Goal: Task Accomplishment & Management: Manage account settings

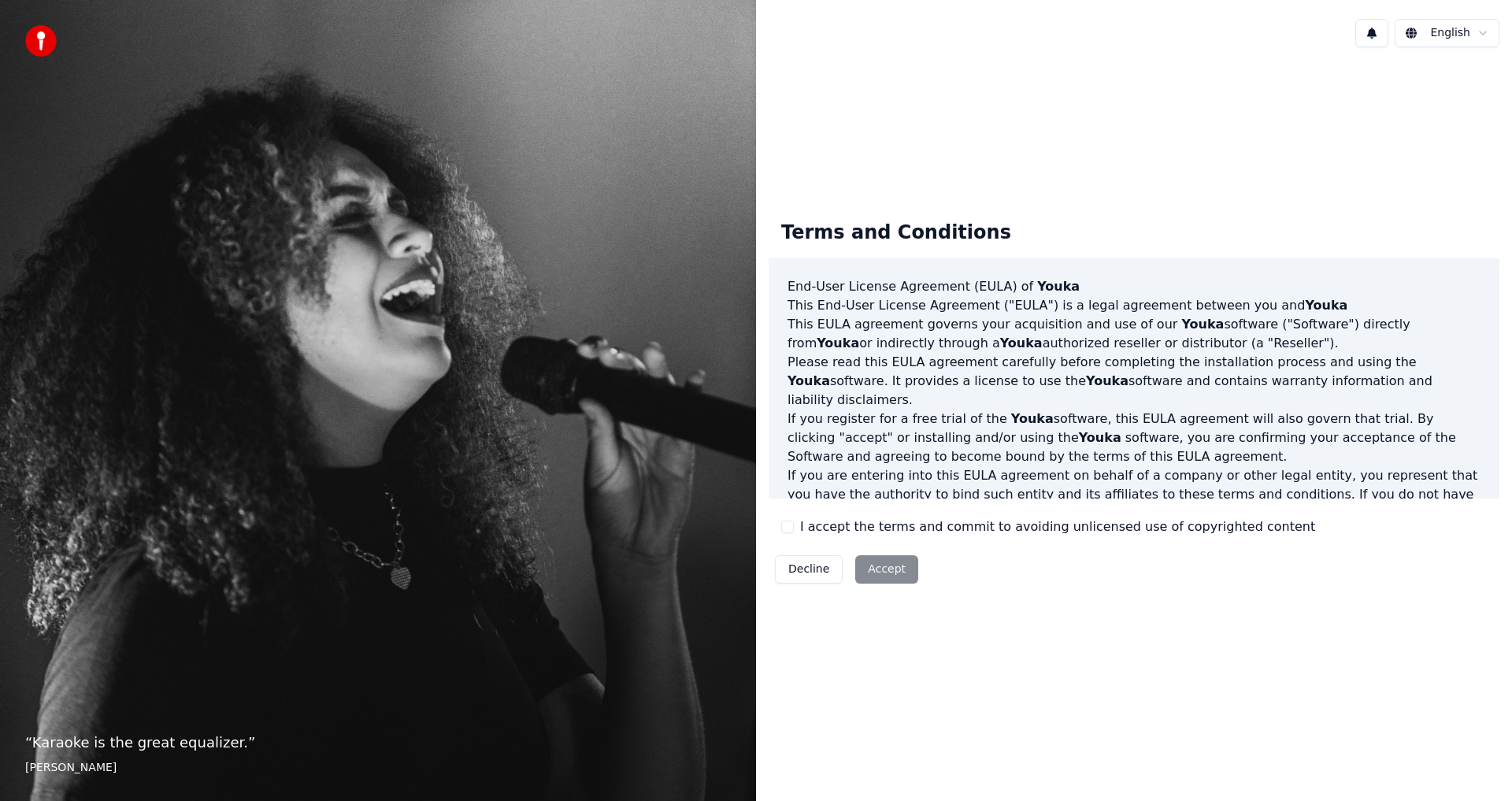
drag, startPoint x: 785, startPoint y: 529, endPoint x: 801, endPoint y: 545, distance: 22.6
click at [785, 528] on button "I accept the terms and commit to avoiding unlicensed use of copyrighted content" at bounding box center [788, 527] width 13 height 13
click at [879, 571] on button "Accept" at bounding box center [886, 569] width 63 height 28
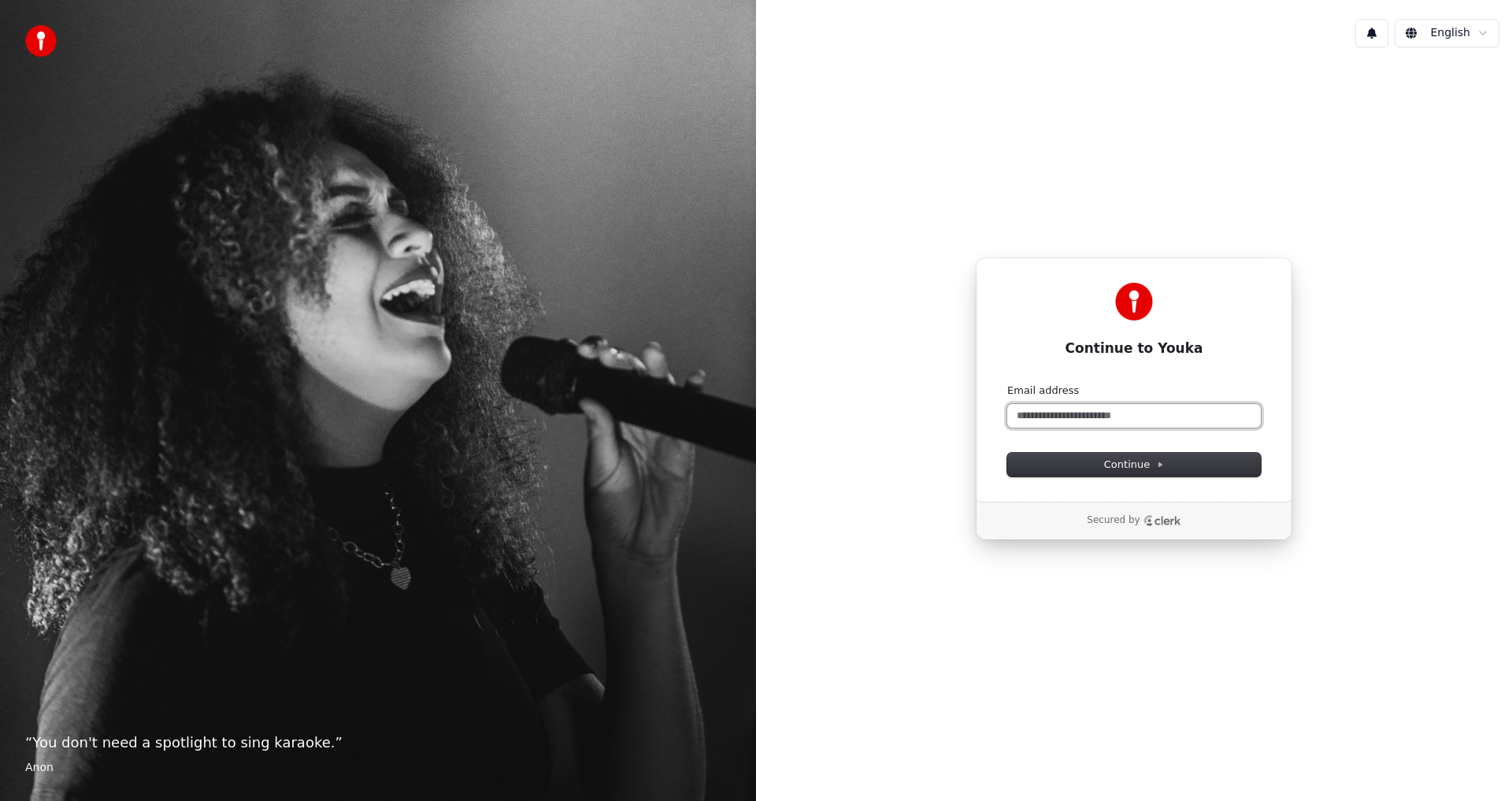
click at [1080, 411] on input "Email address" at bounding box center [1134, 416] width 254 height 24
click at [1133, 469] on span "Continue" at bounding box center [1134, 464] width 60 height 15
type input "**********"
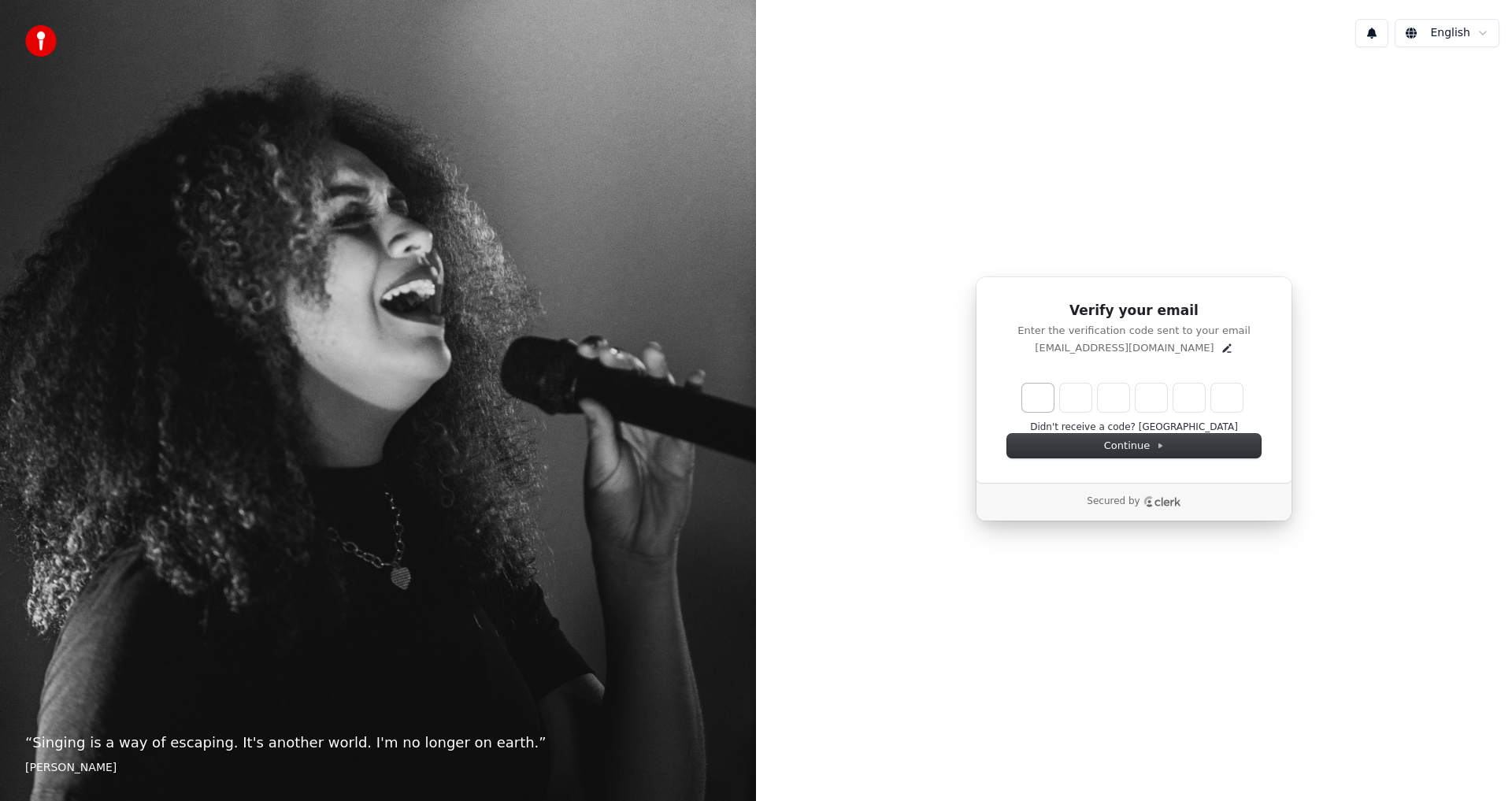
click at [1037, 397] on input "Enter verification code. Digit 1" at bounding box center [1037, 397] width 32 height 28
type input "*"
type input "**"
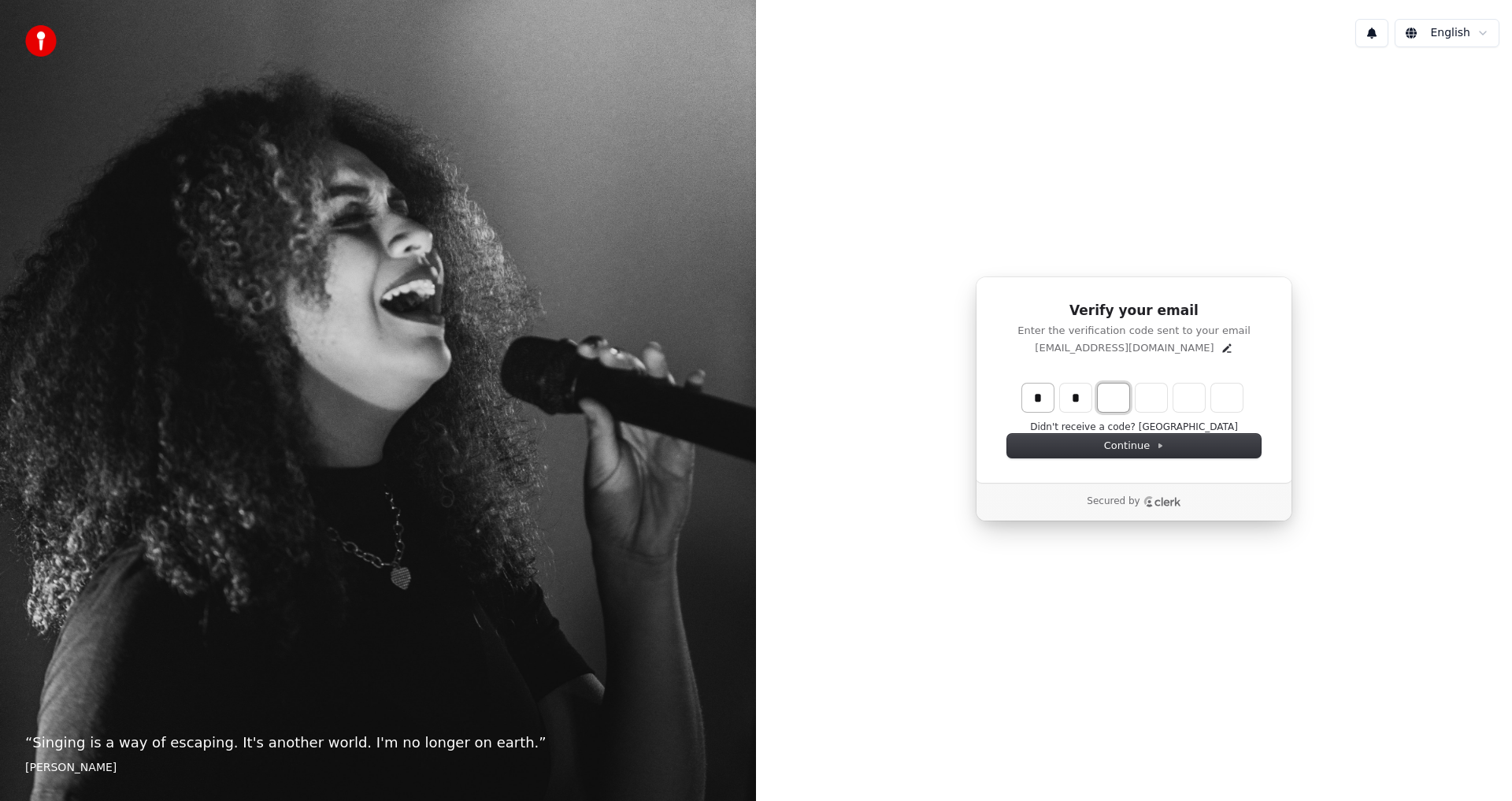
type input "*"
type input "***"
type input "*"
type input "****"
type input "*"
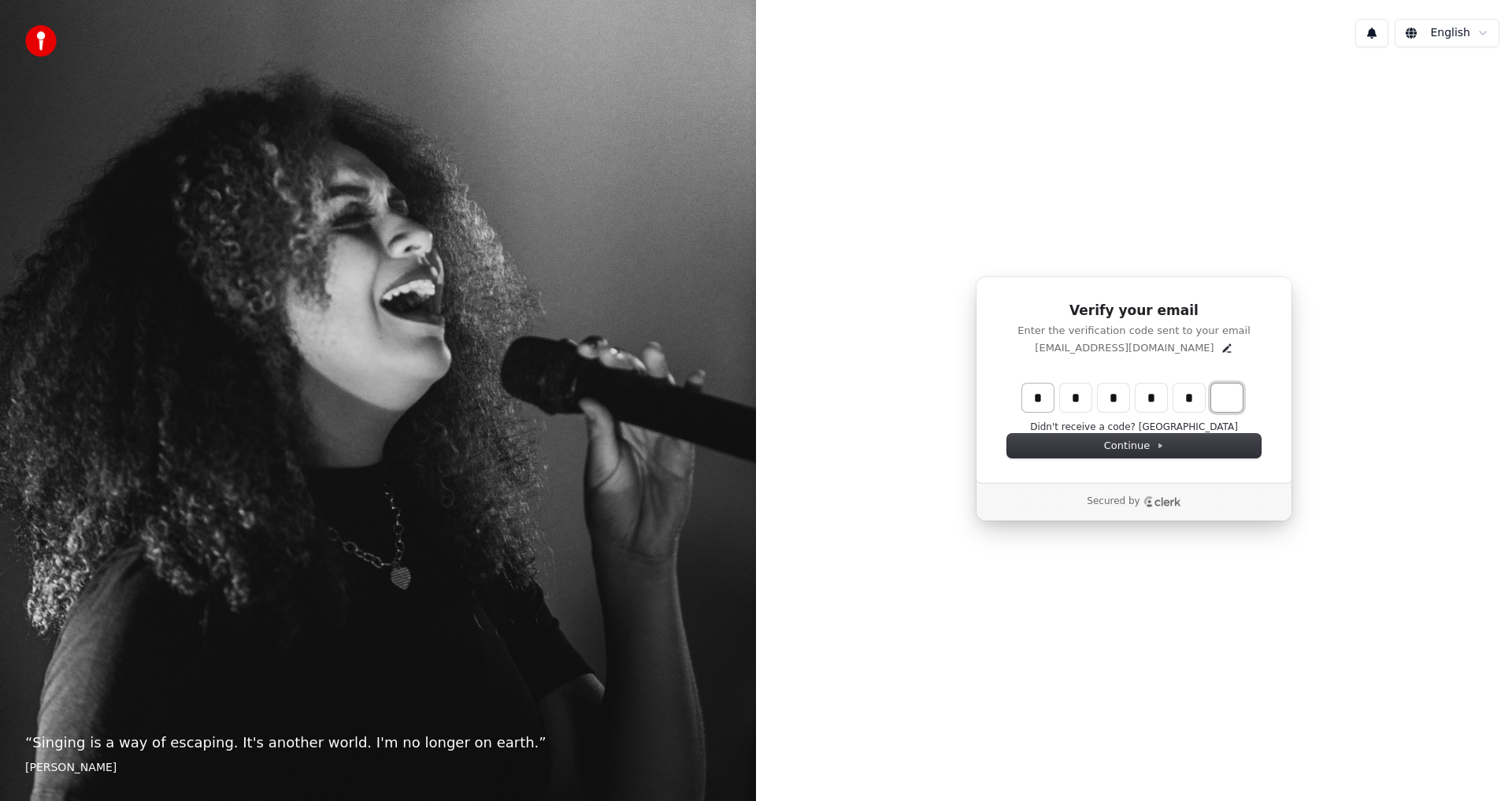
type input "******"
type input "*"
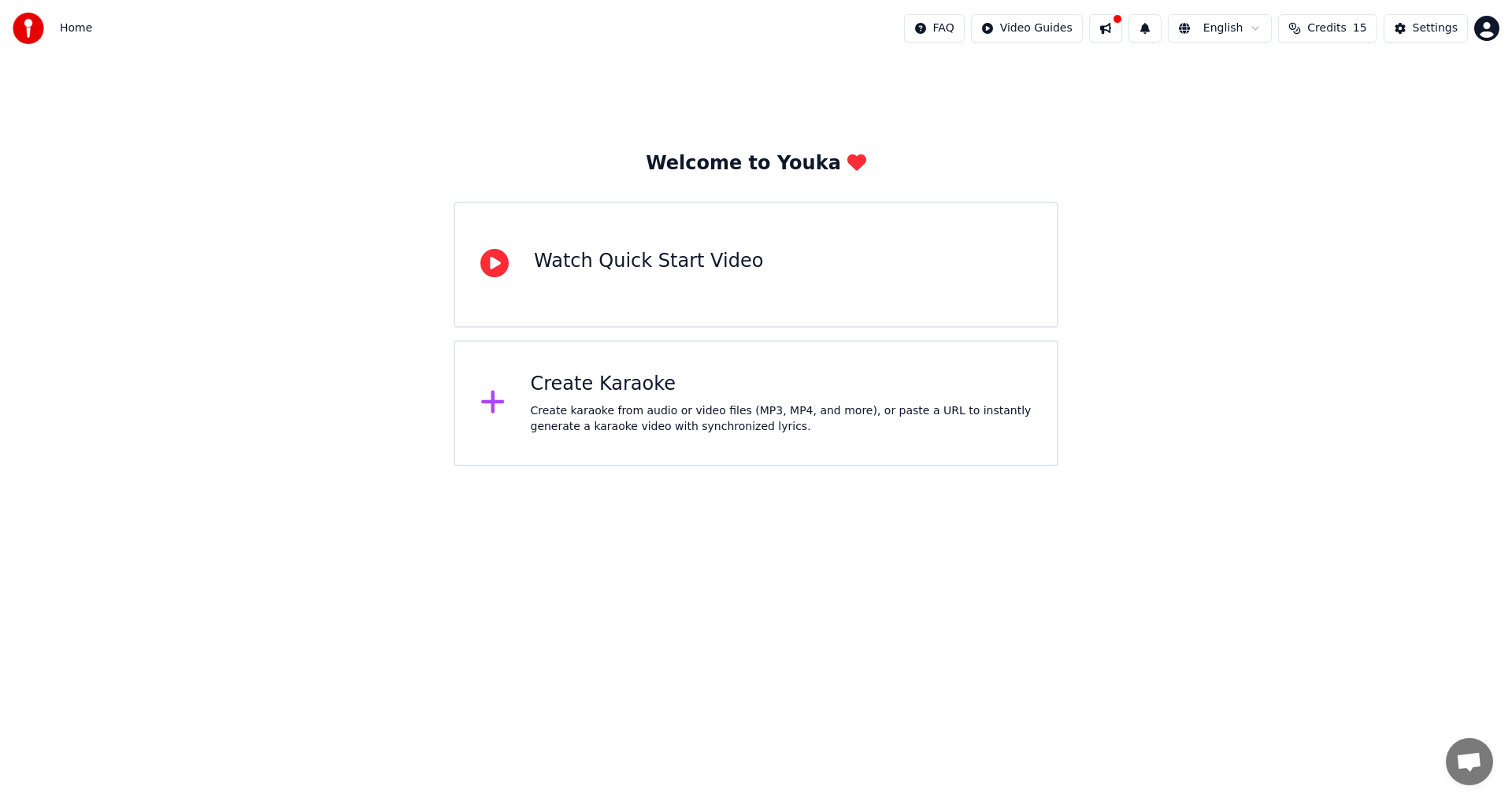
click at [1122, 34] on button at bounding box center [1105, 28] width 33 height 28
click at [1023, 92] on div "Welcome to Youka Watch Quick Start Video Create Karaoke Create karaoke from aud…" at bounding box center [756, 261] width 1512 height 410
click at [1412, 24] on button "Settings" at bounding box center [1426, 28] width 84 height 28
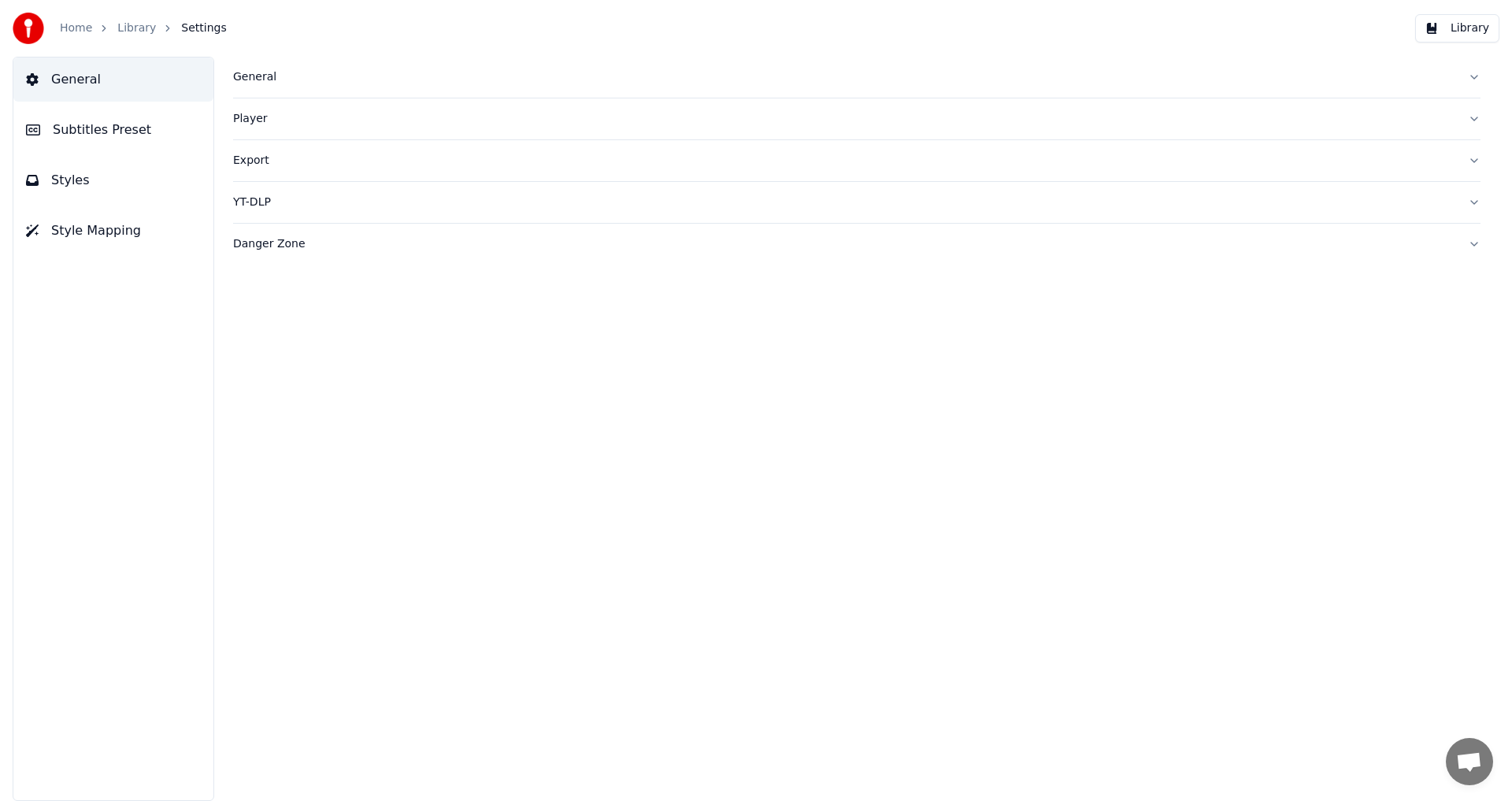
click at [247, 76] on div "General" at bounding box center [844, 77] width 1223 height 15
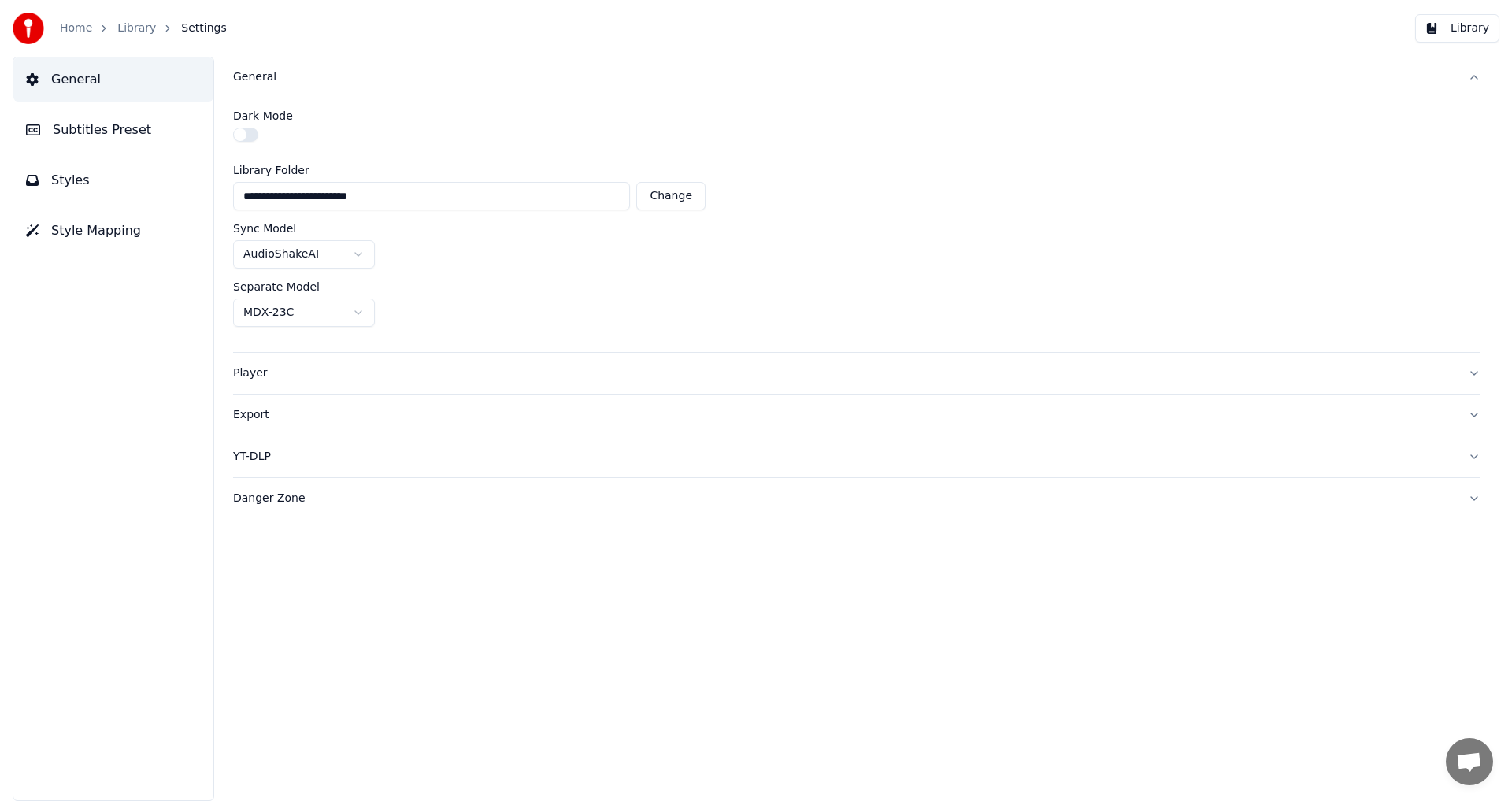
click at [245, 135] on button "button" at bounding box center [245, 135] width 25 height 15
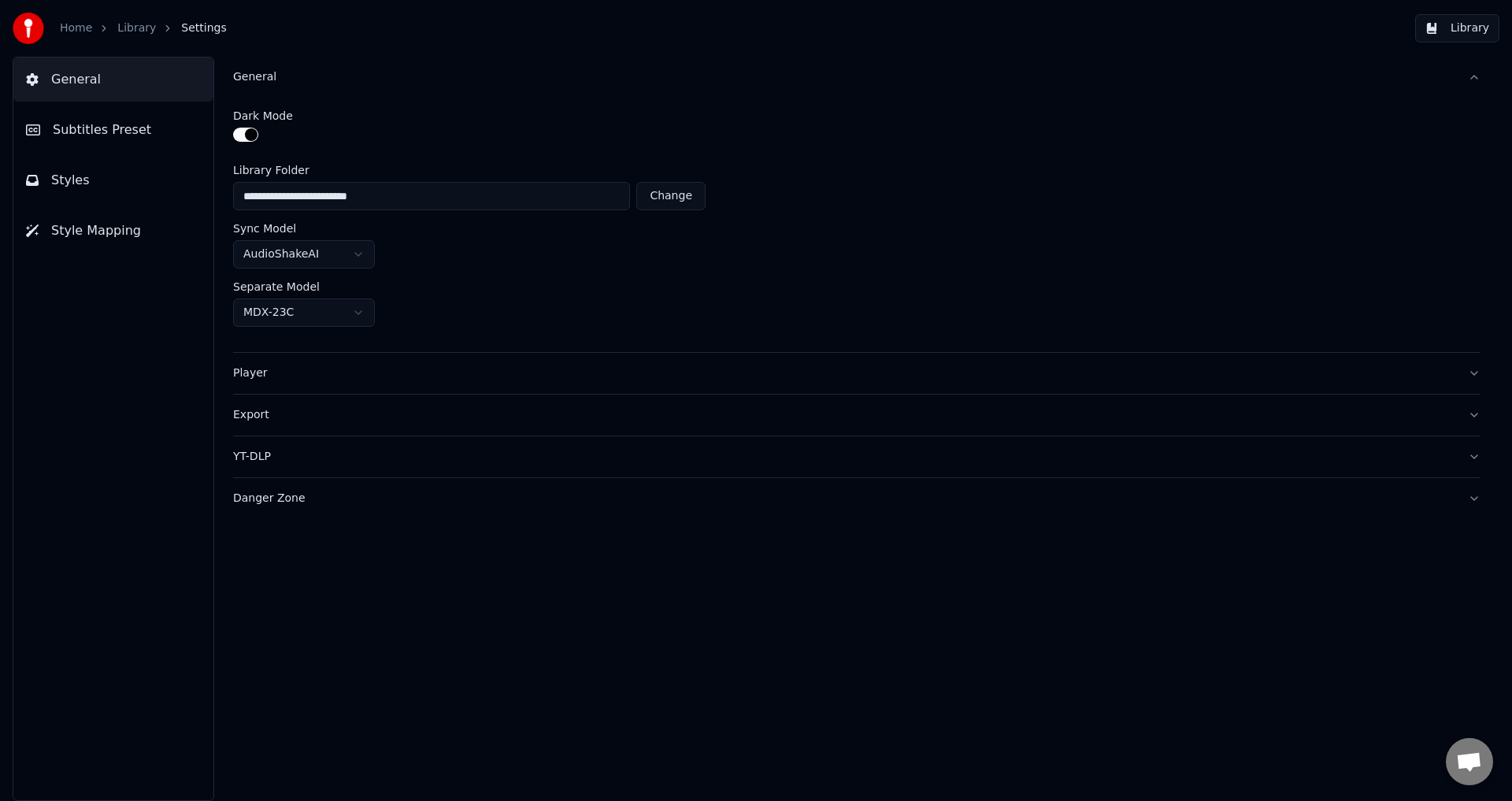
click at [412, 196] on input "**********" at bounding box center [432, 196] width 397 height 28
click at [332, 379] on div "Player" at bounding box center [844, 373] width 1223 height 15
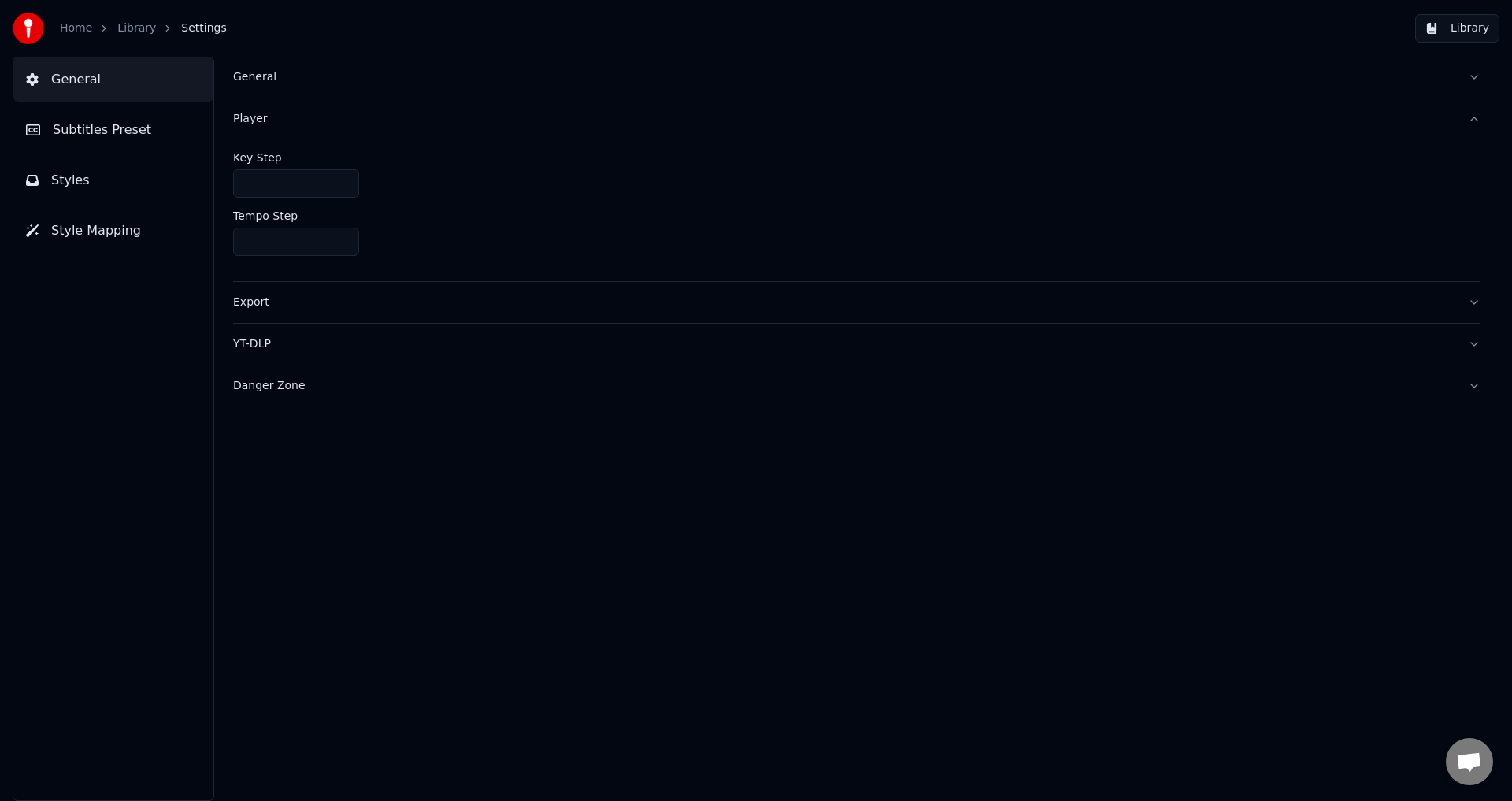
click at [111, 130] on span "Subtitles Preset" at bounding box center [101, 130] width 99 height 19
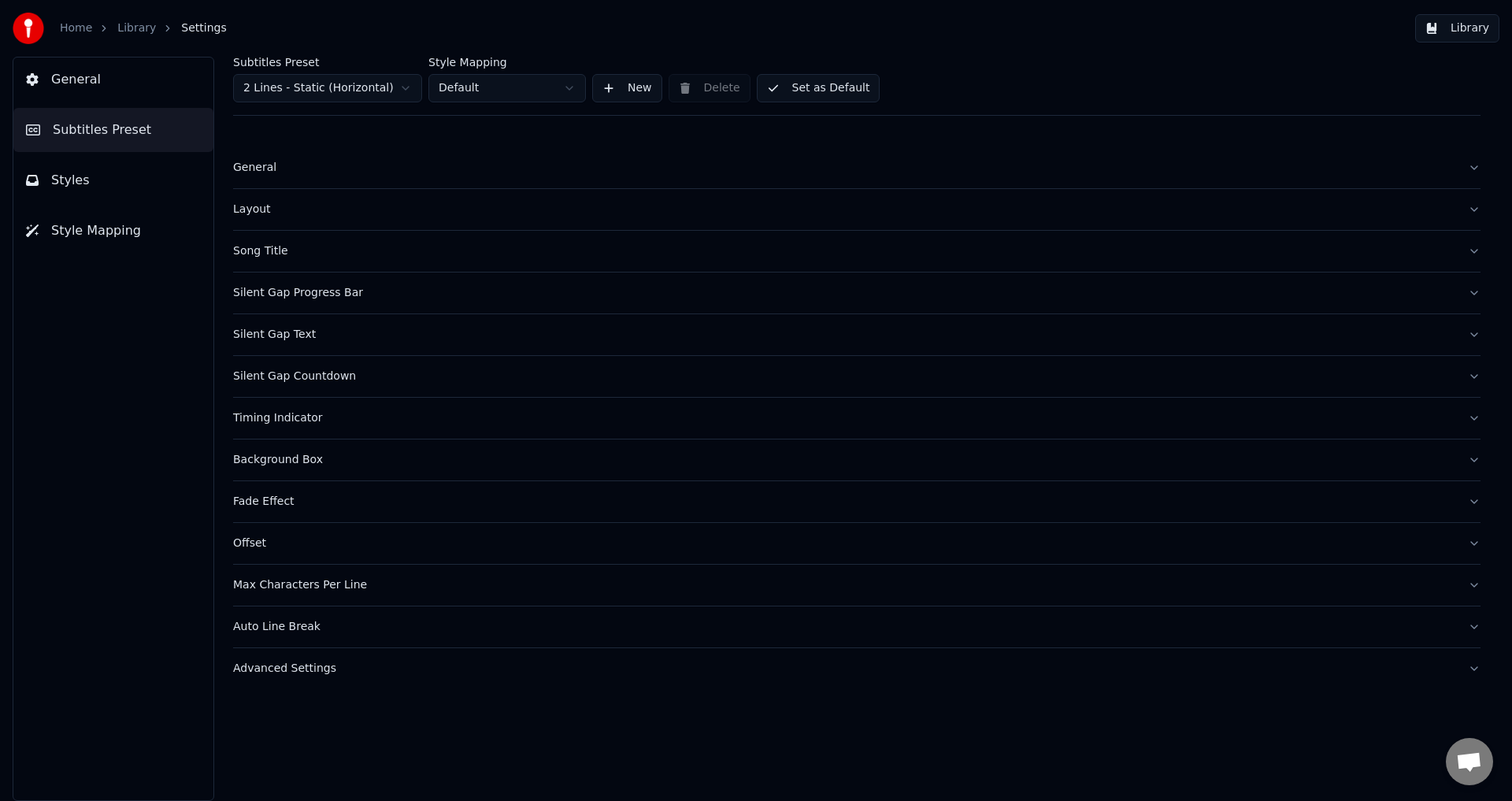
click at [263, 168] on div "General" at bounding box center [844, 167] width 1223 height 15
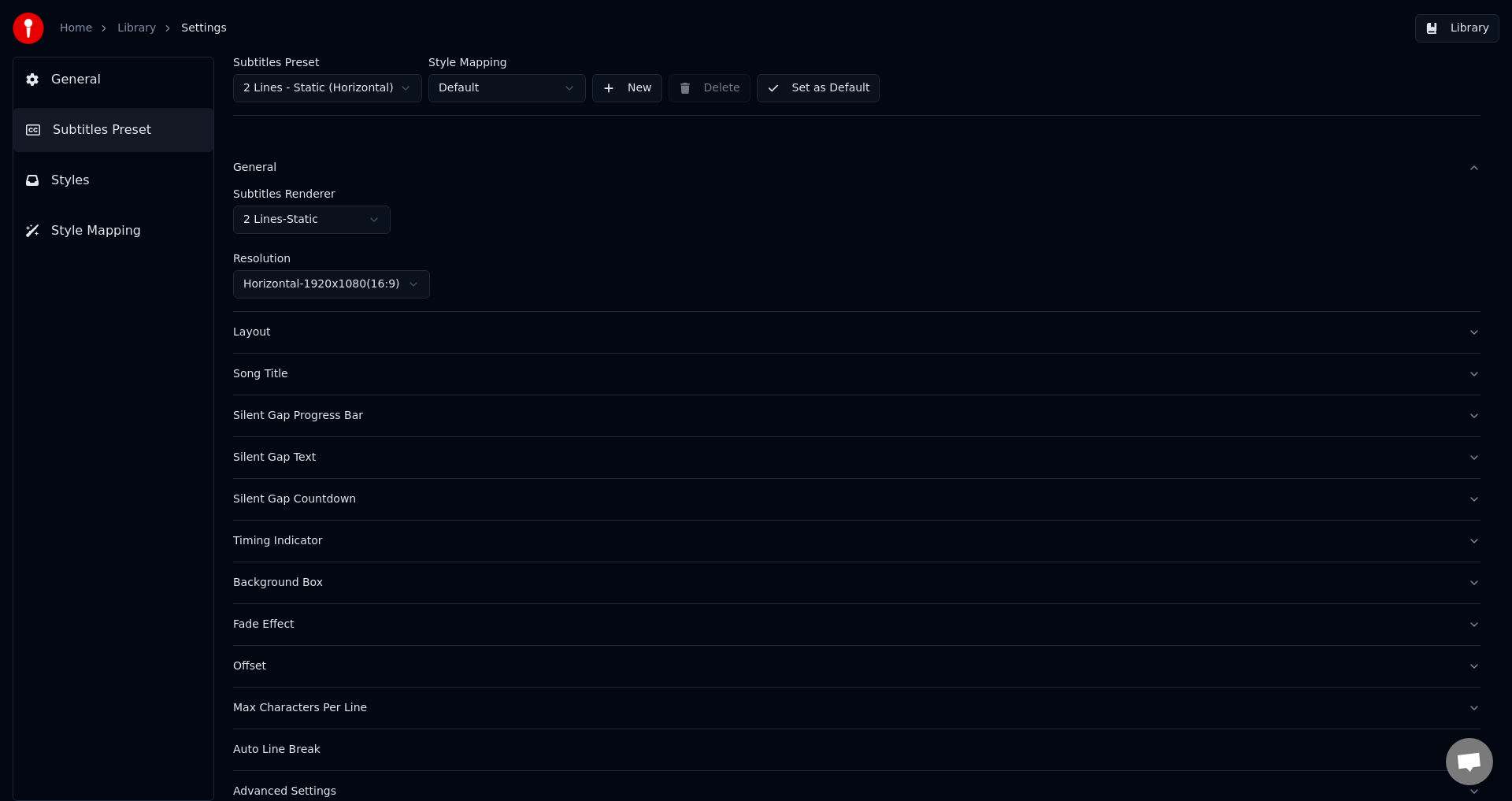
click at [265, 372] on div "Song Title" at bounding box center [844, 374] width 1223 height 15
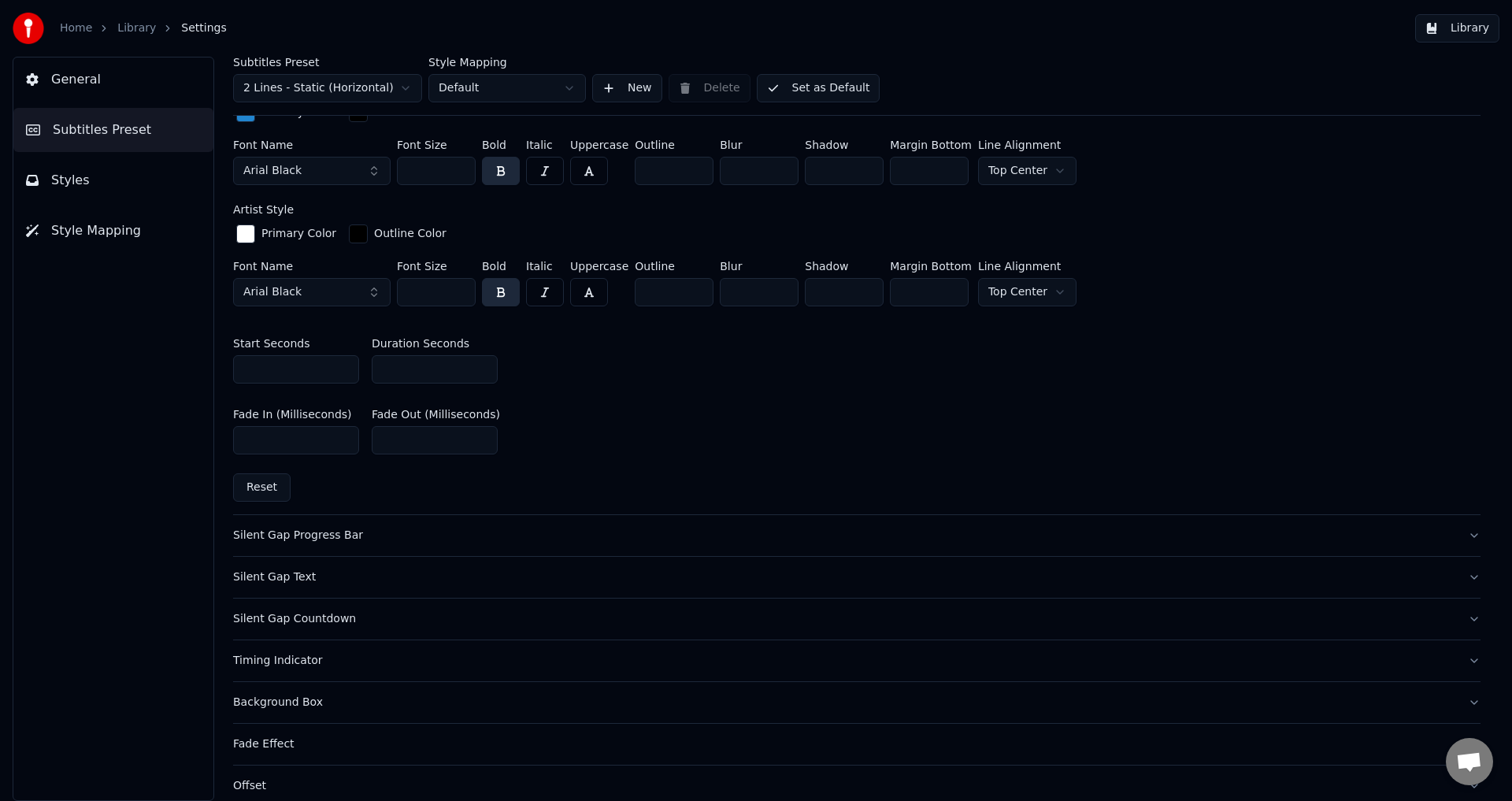
scroll to position [709, 0]
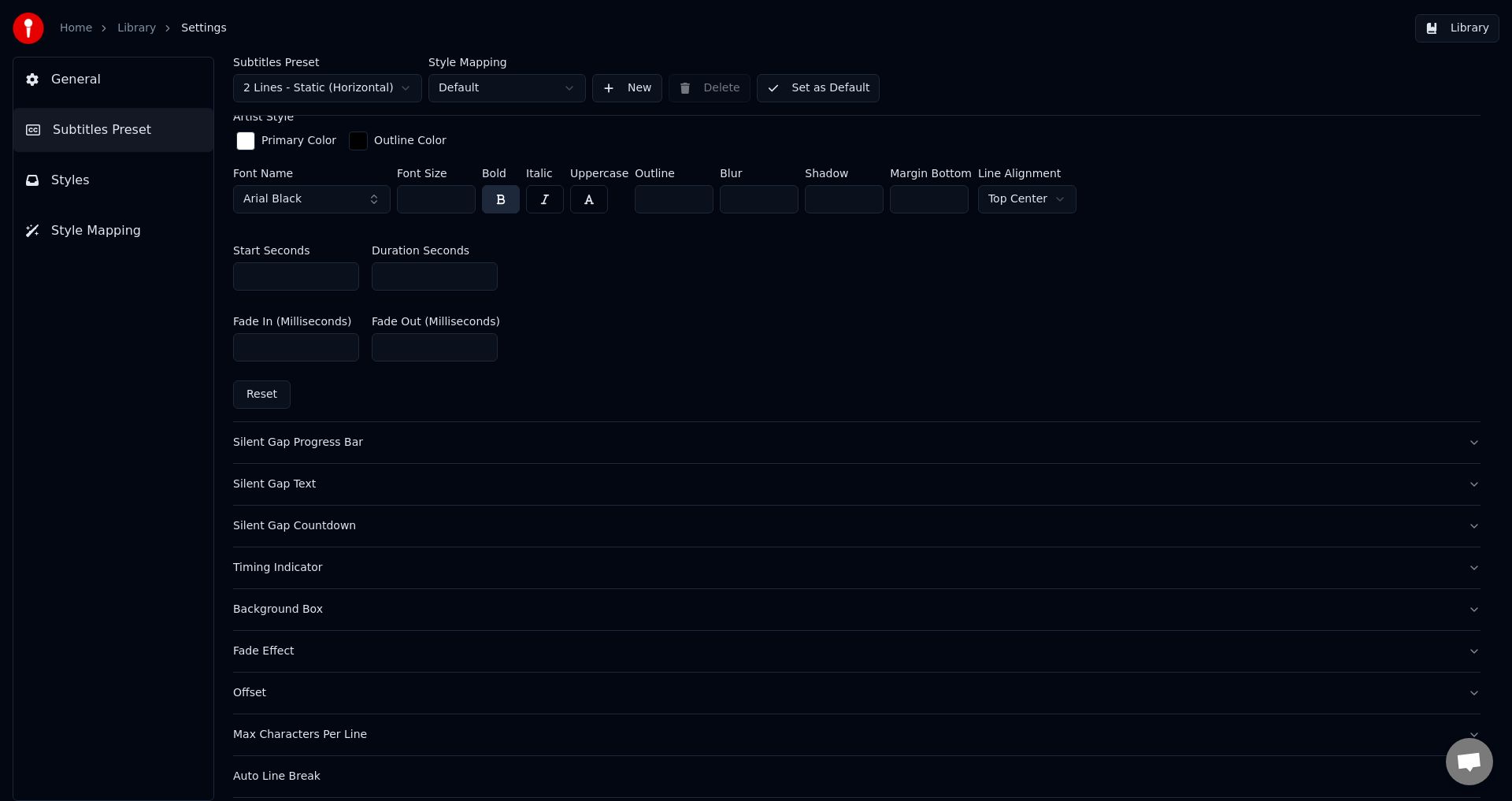
click at [289, 443] on div "Silent Gap Progress Bar" at bounding box center [844, 443] width 1223 height 15
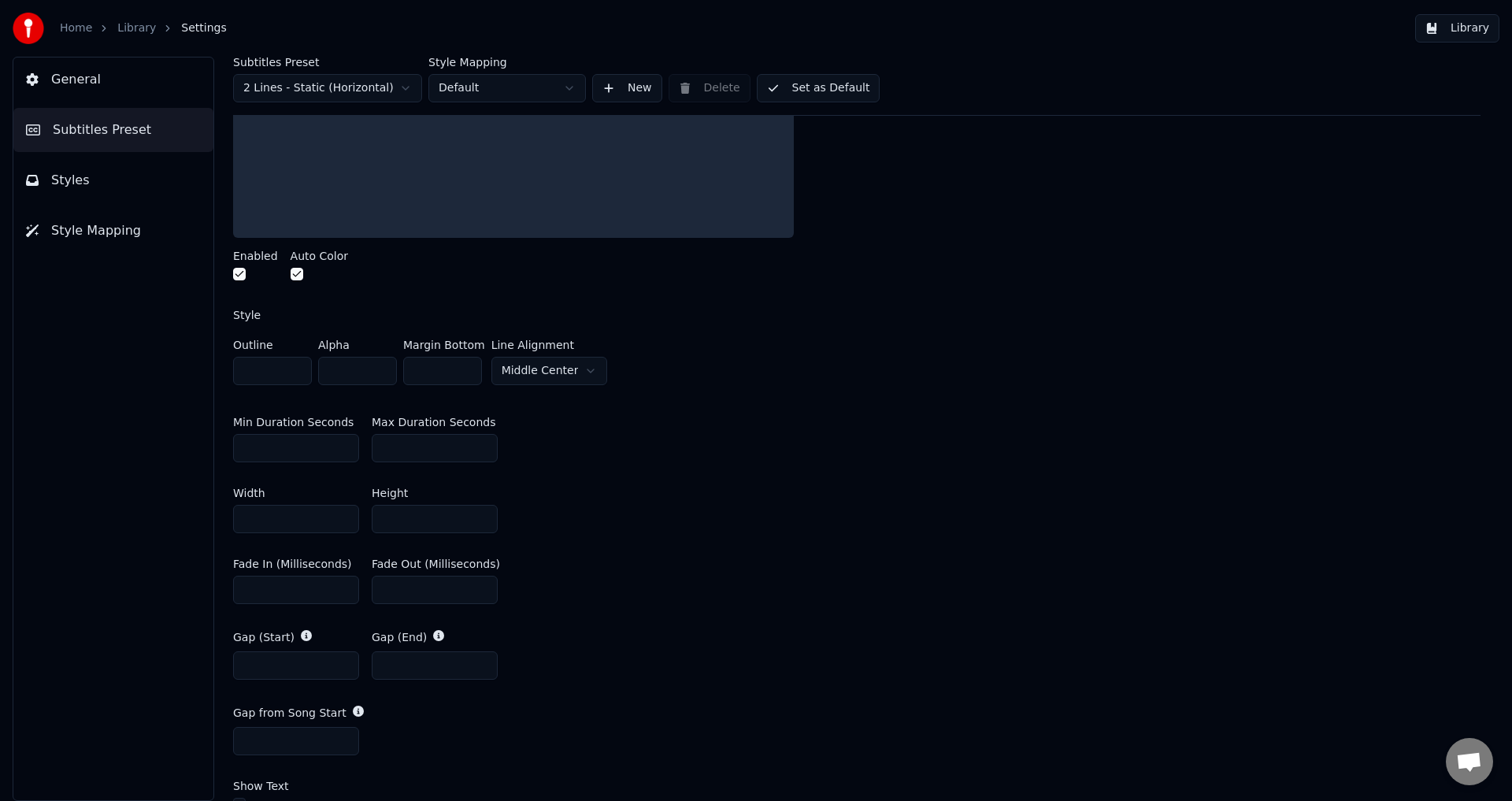
scroll to position [394, 0]
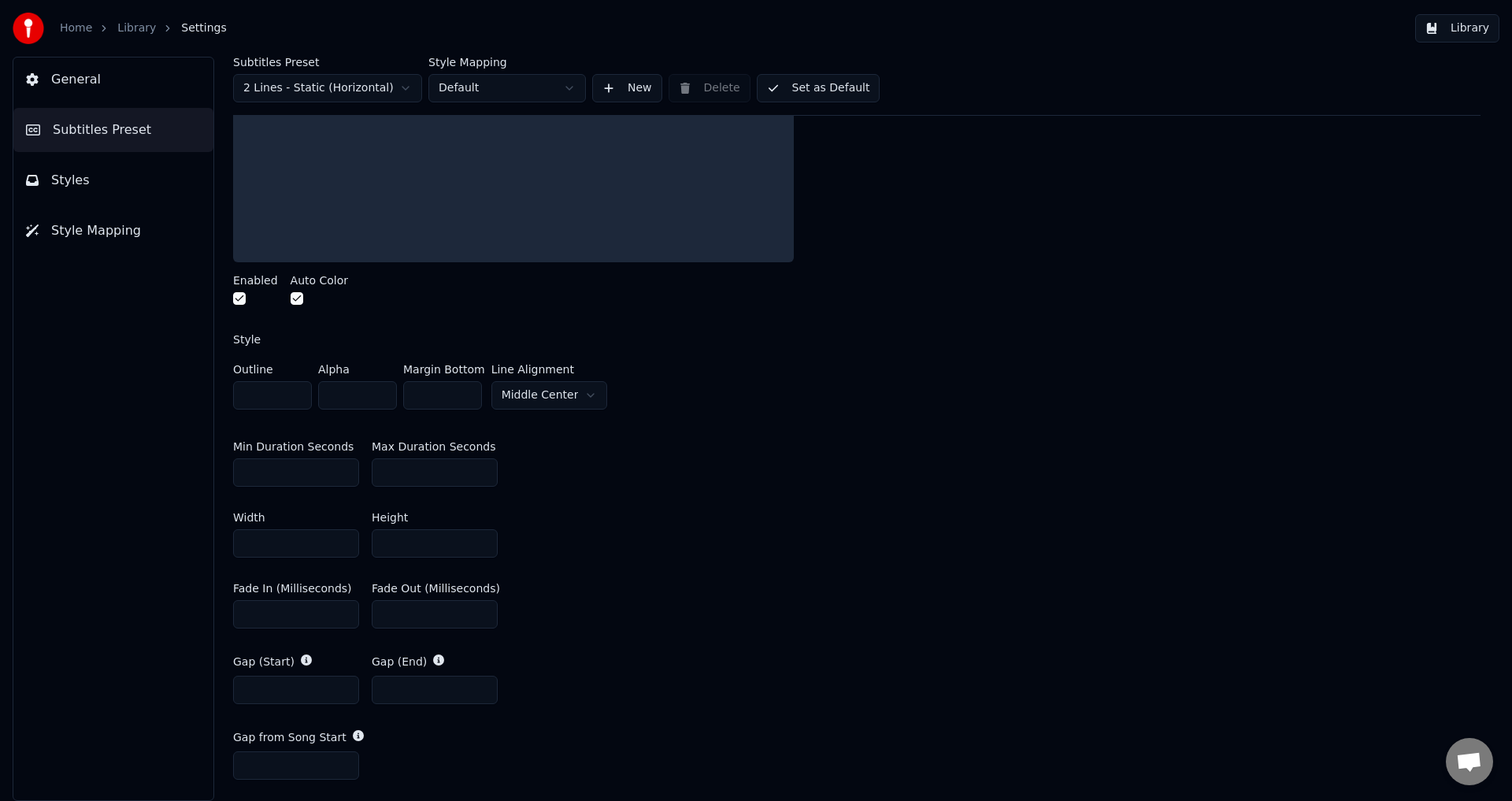
click at [240, 302] on button "button" at bounding box center [239, 299] width 13 height 13
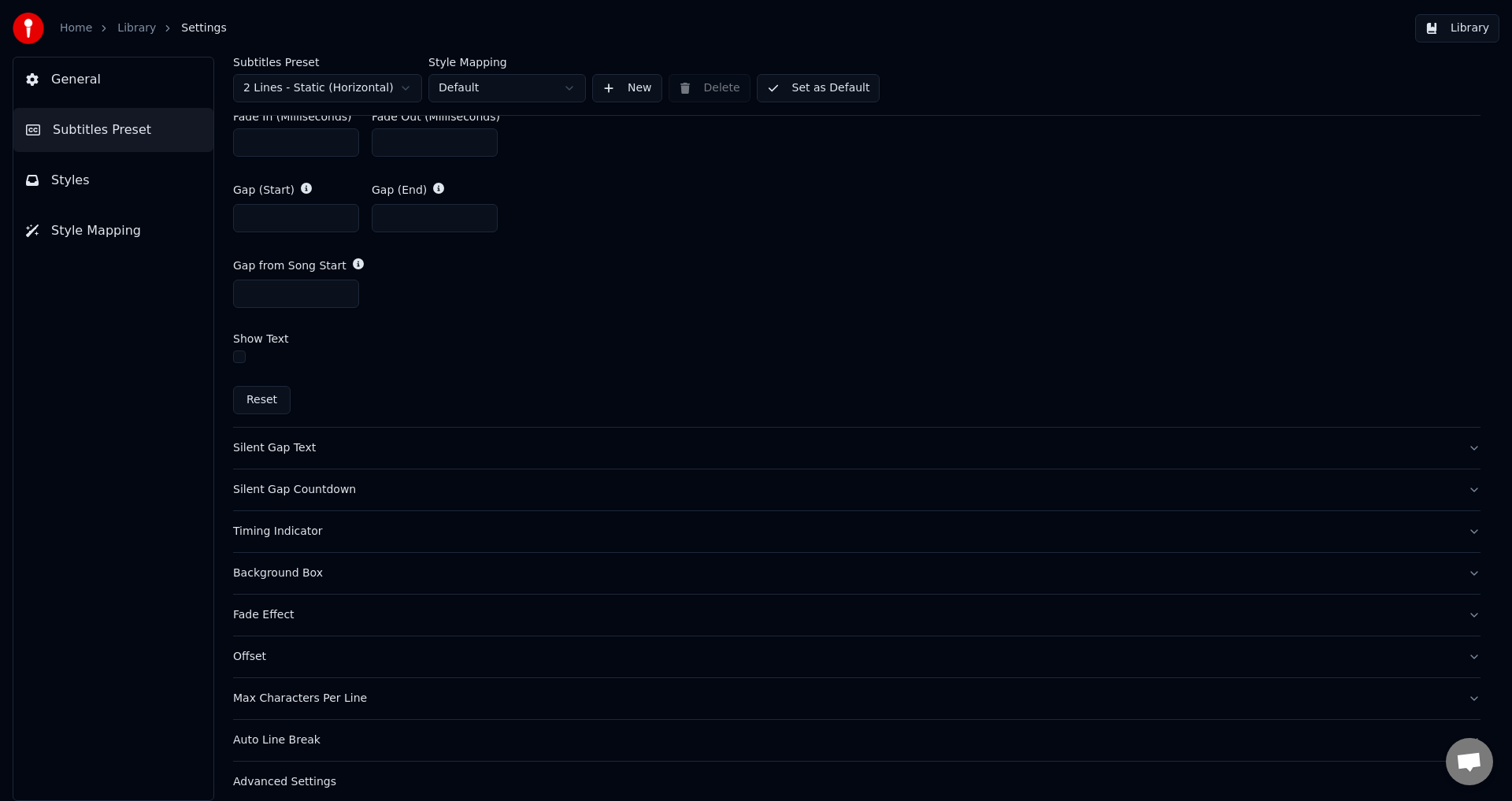
scroll to position [867, 0]
click at [282, 444] on div "Silent Gap Text" at bounding box center [844, 447] width 1223 height 15
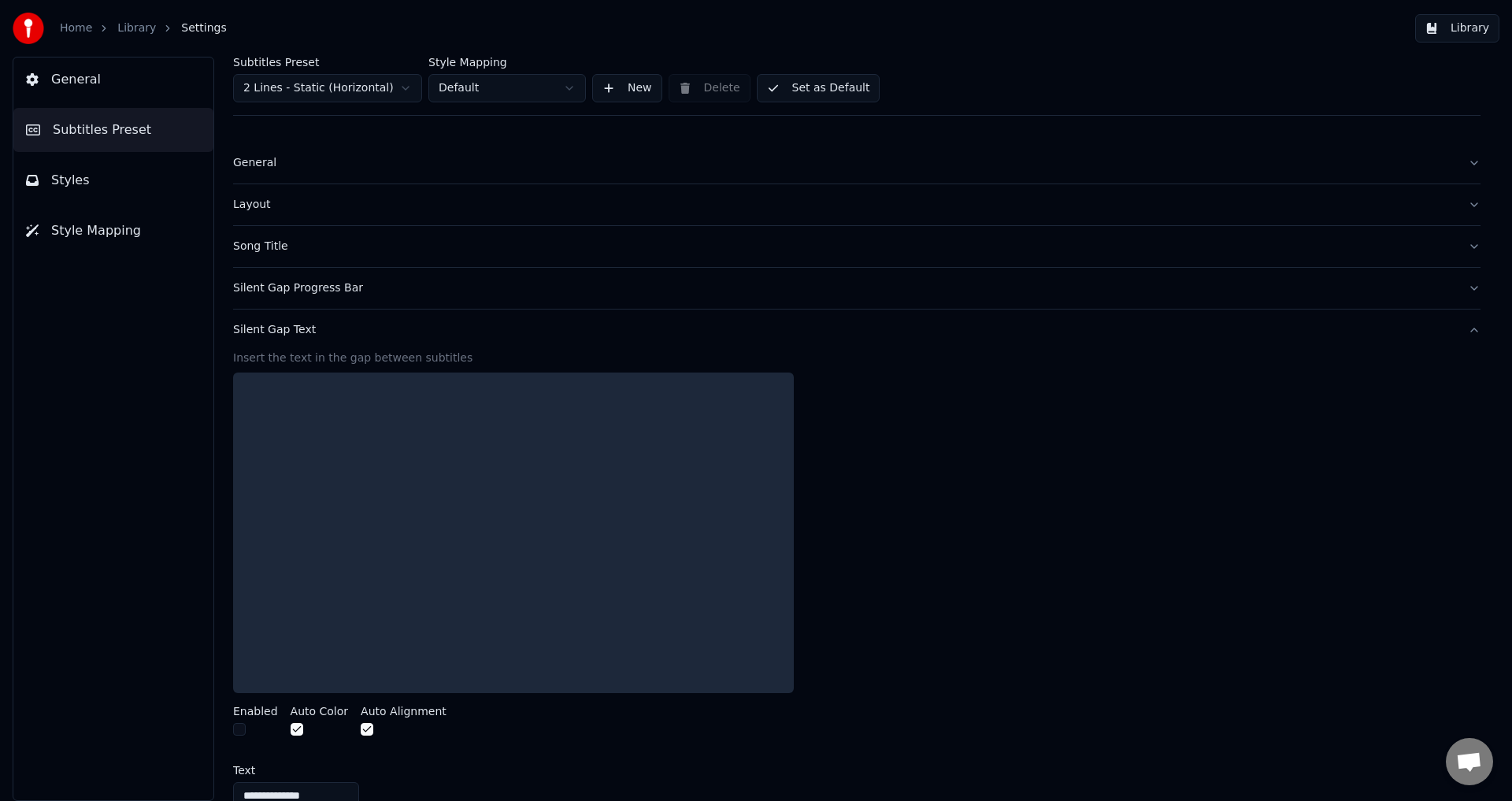
scroll to position [0, 0]
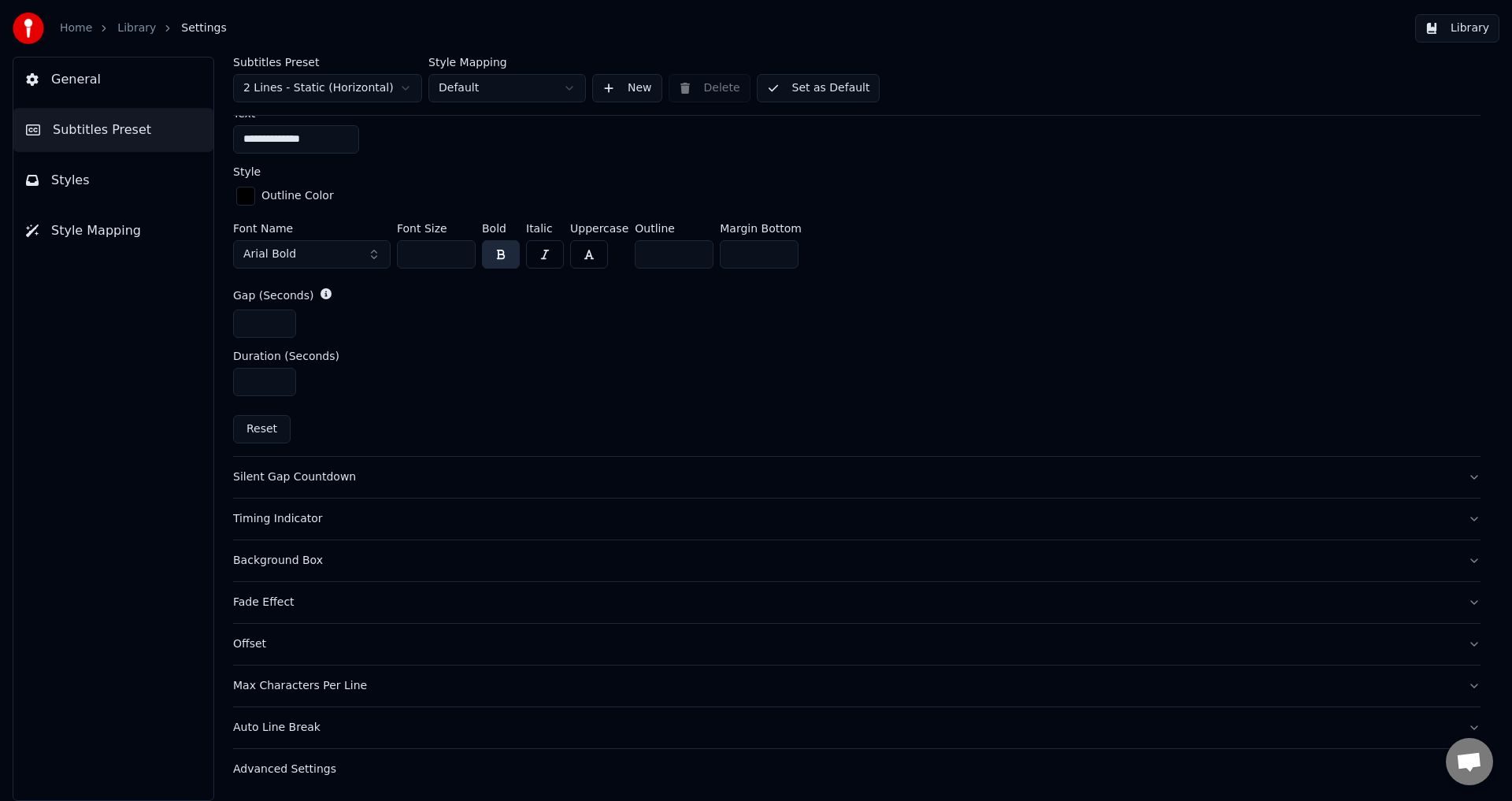
click at [301, 476] on div "Silent Gap Countdown" at bounding box center [844, 477] width 1223 height 15
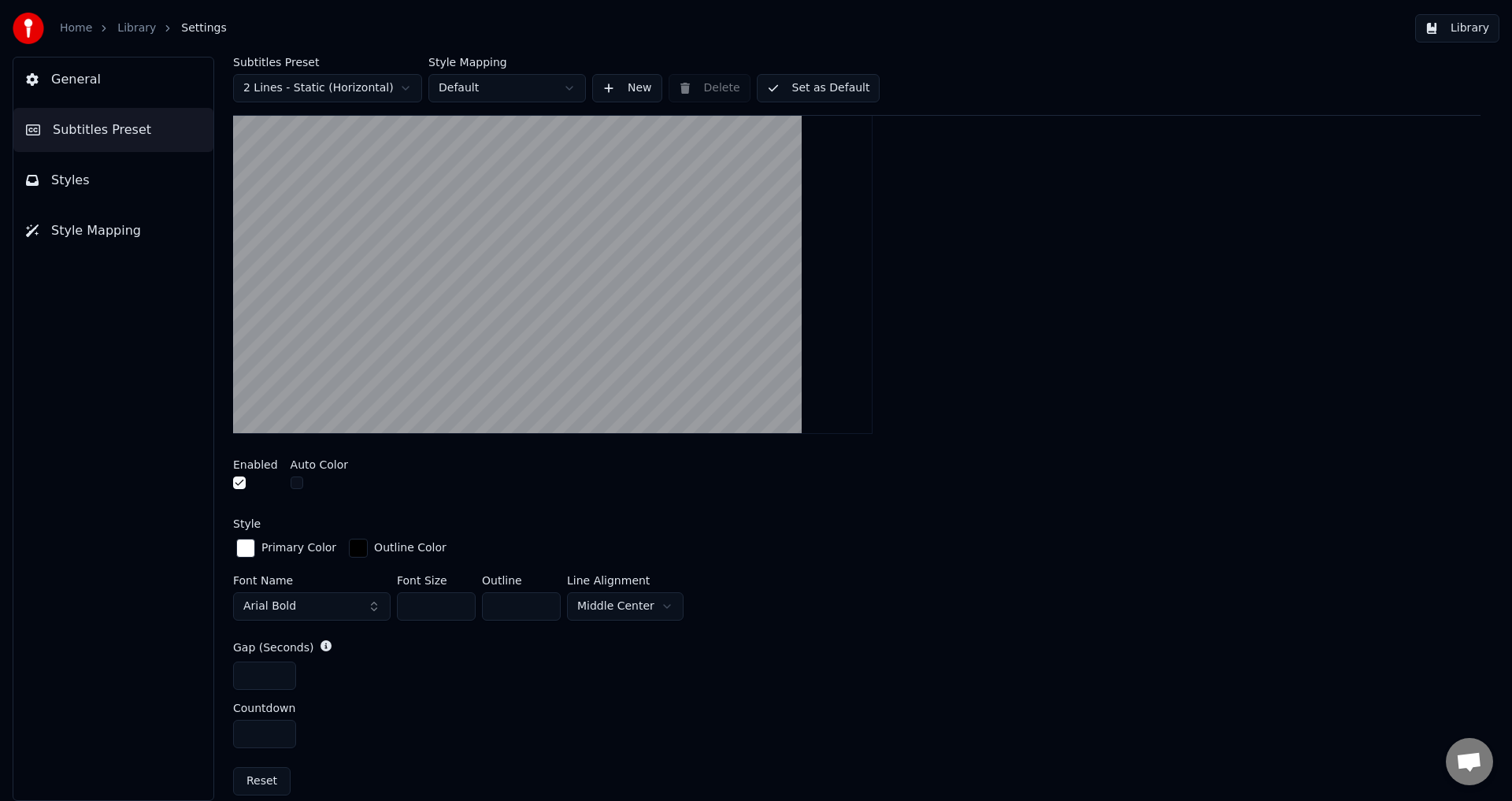
click at [236, 482] on button "button" at bounding box center [239, 482] width 13 height 13
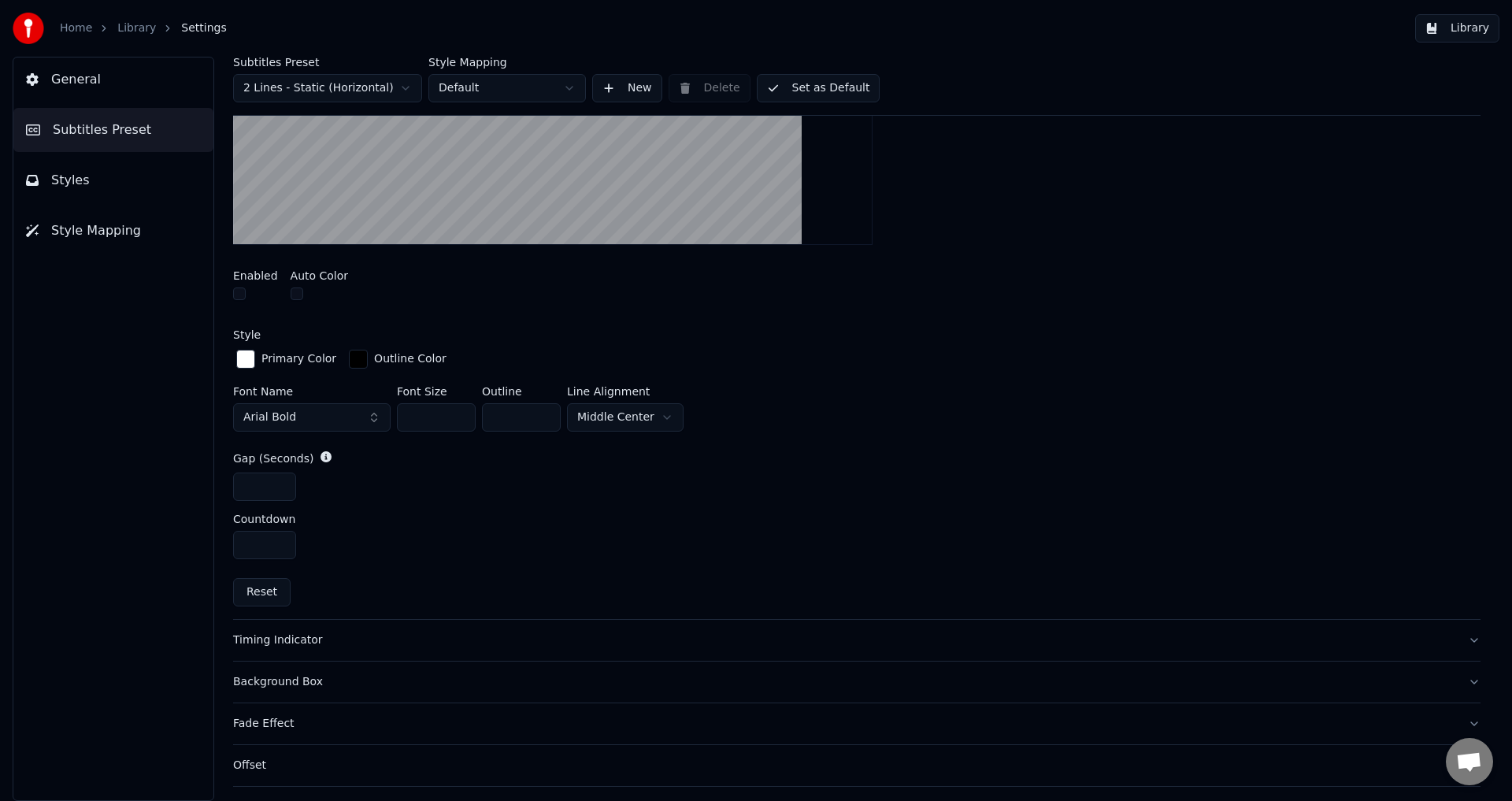
scroll to position [628, 0]
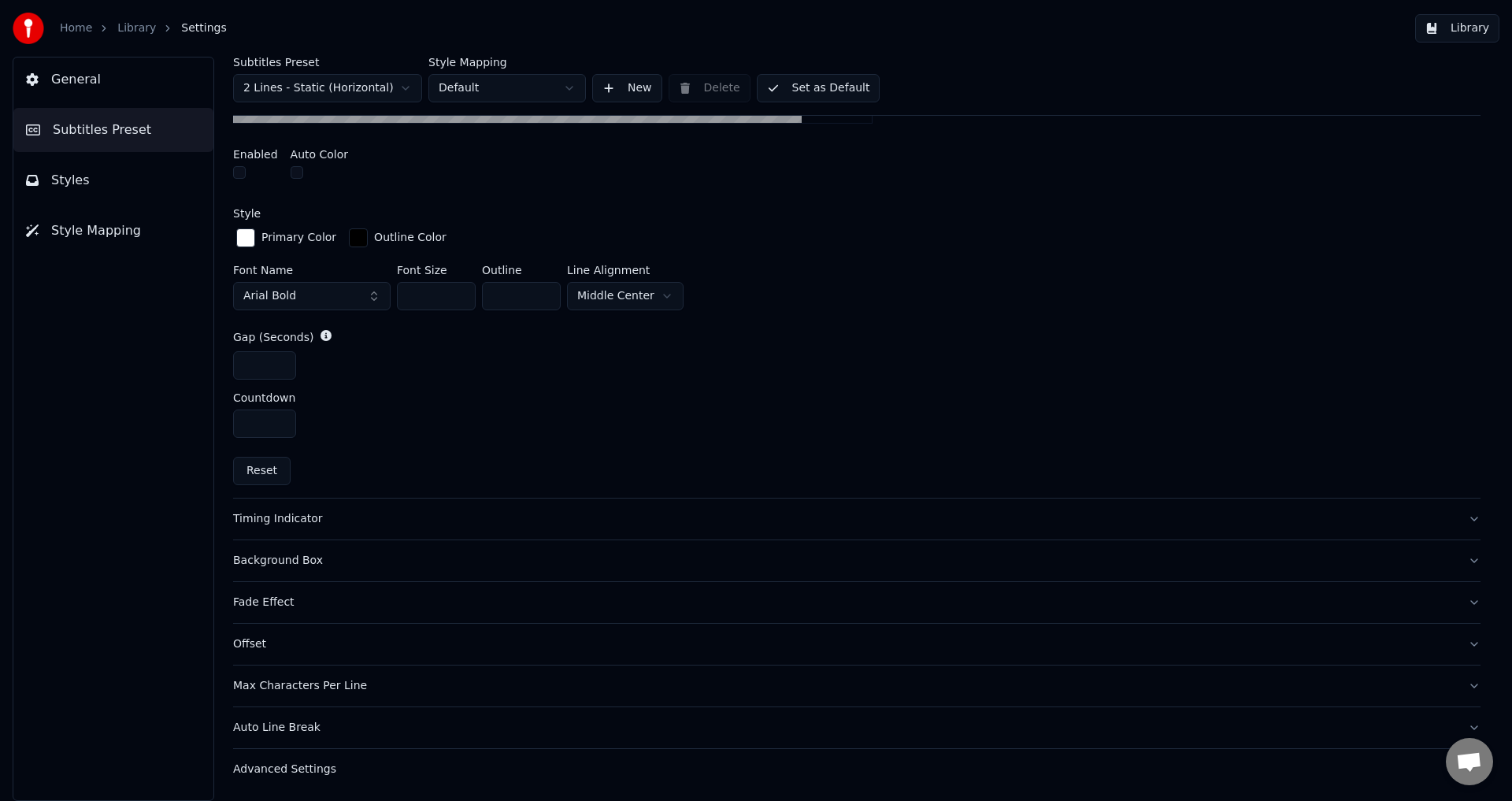
click at [290, 512] on div "Timing Indicator" at bounding box center [844, 519] width 1223 height 15
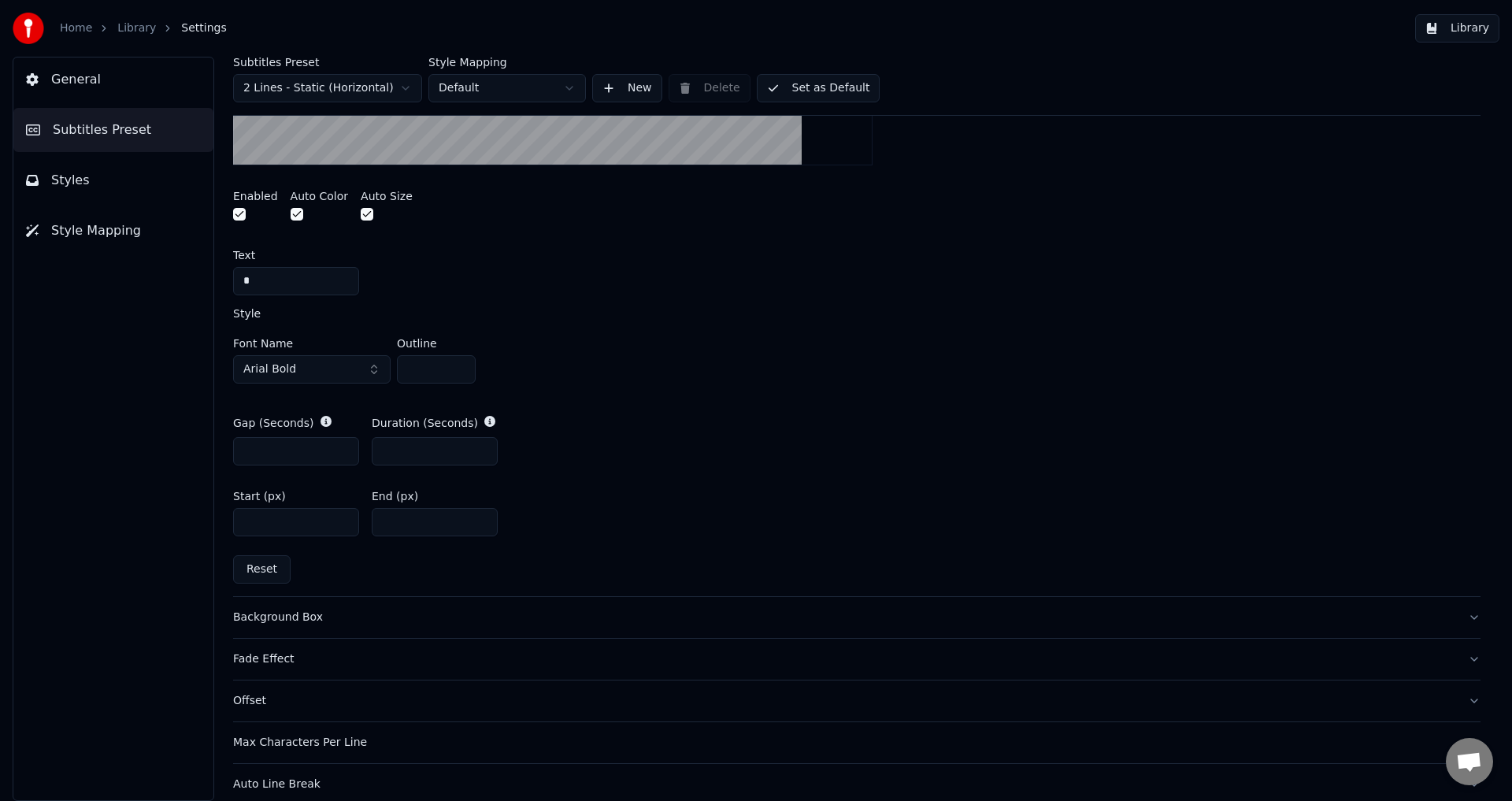
click at [293, 451] on input "*" at bounding box center [296, 451] width 126 height 28
click at [292, 450] on input "*" at bounding box center [296, 451] width 126 height 28
type input "*"
click at [273, 529] on input "****" at bounding box center [296, 522] width 126 height 28
type input "****"
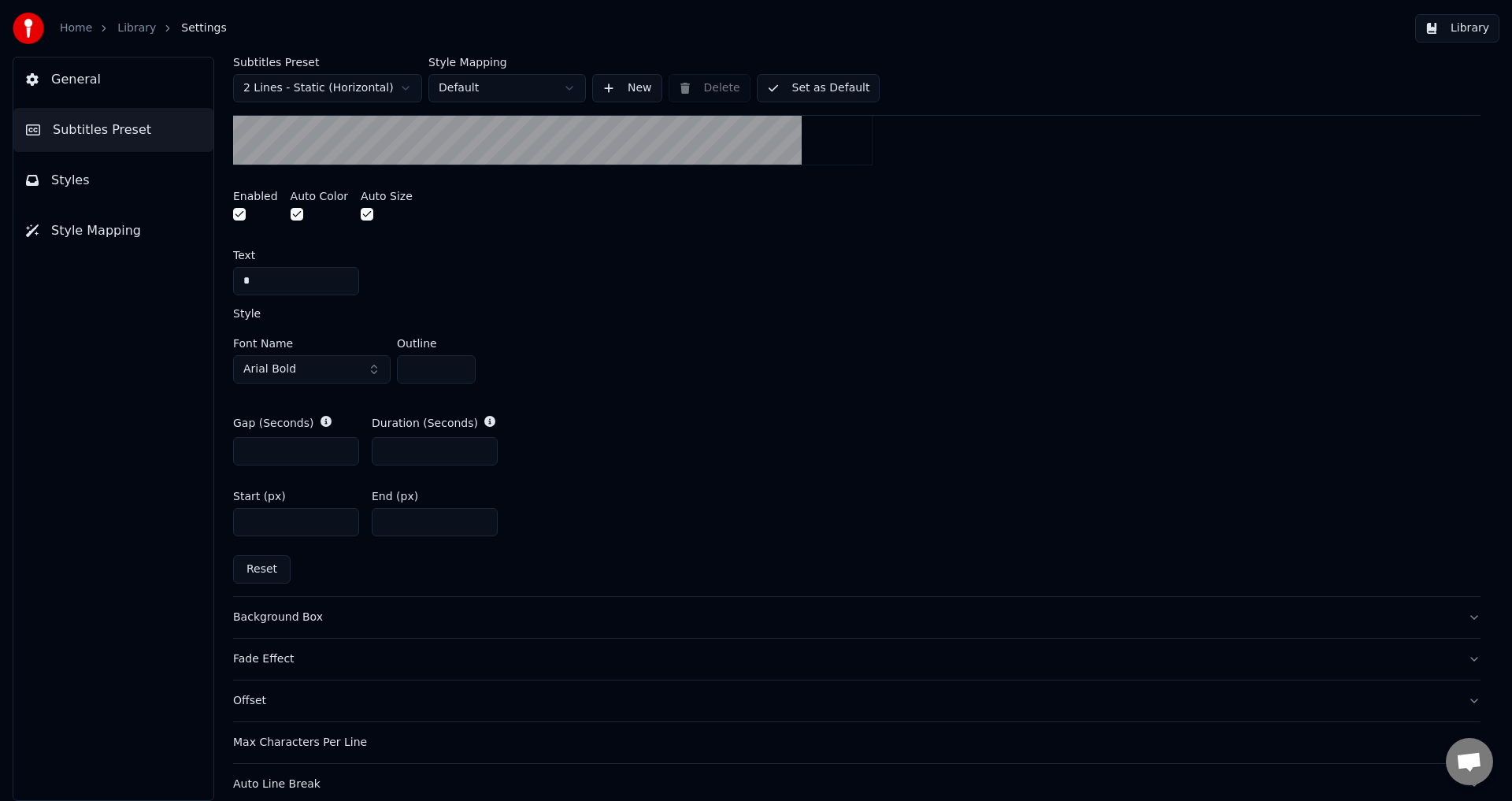
click at [414, 526] on input "***" at bounding box center [434, 522] width 126 height 28
type input "**"
click at [790, 89] on button "Set as Default" at bounding box center [819, 88] width 124 height 28
click at [81, 175] on span "Styles" at bounding box center [70, 180] width 39 height 19
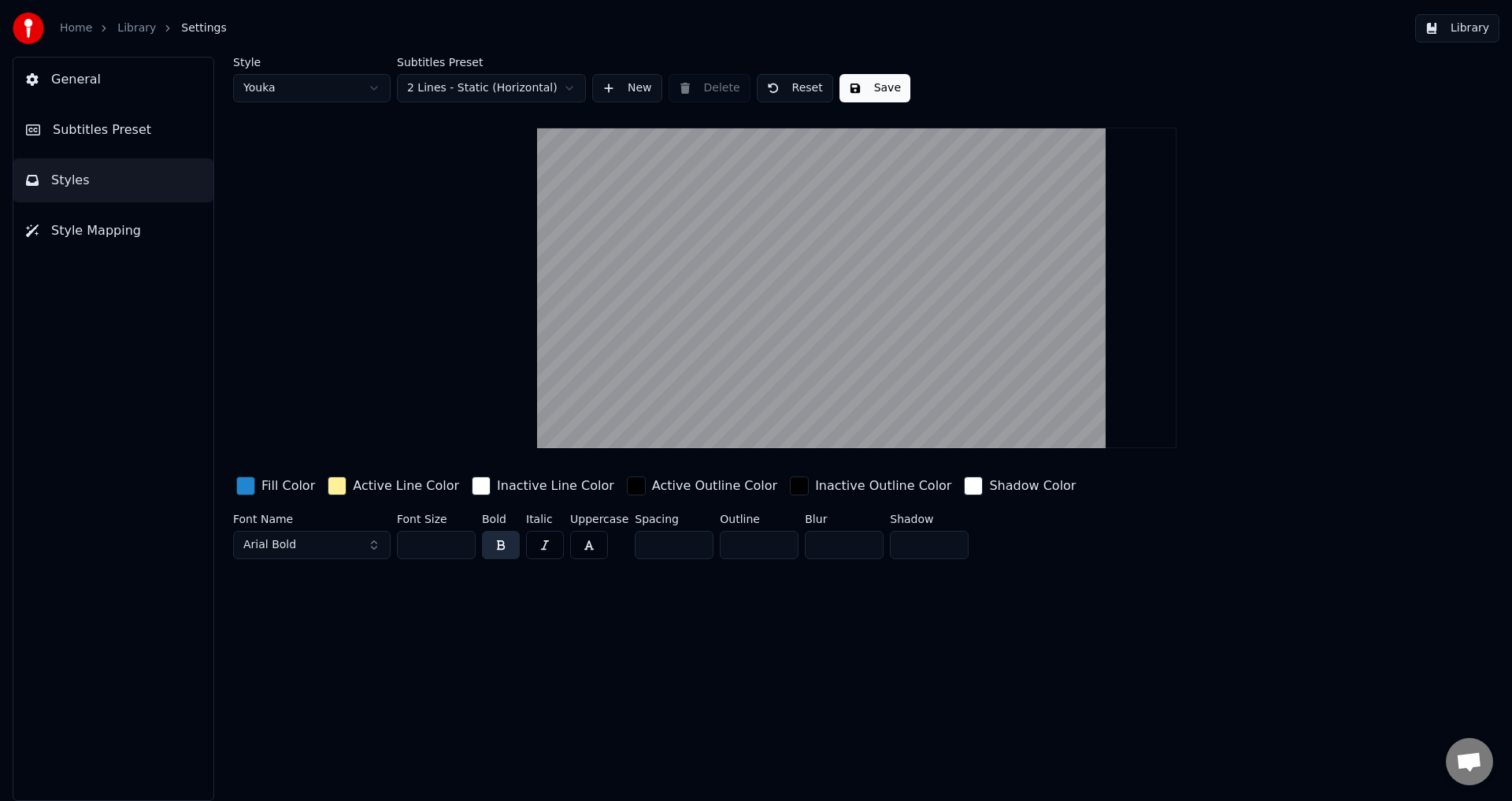
click at [328, 484] on div "button" at bounding box center [337, 486] width 19 height 19
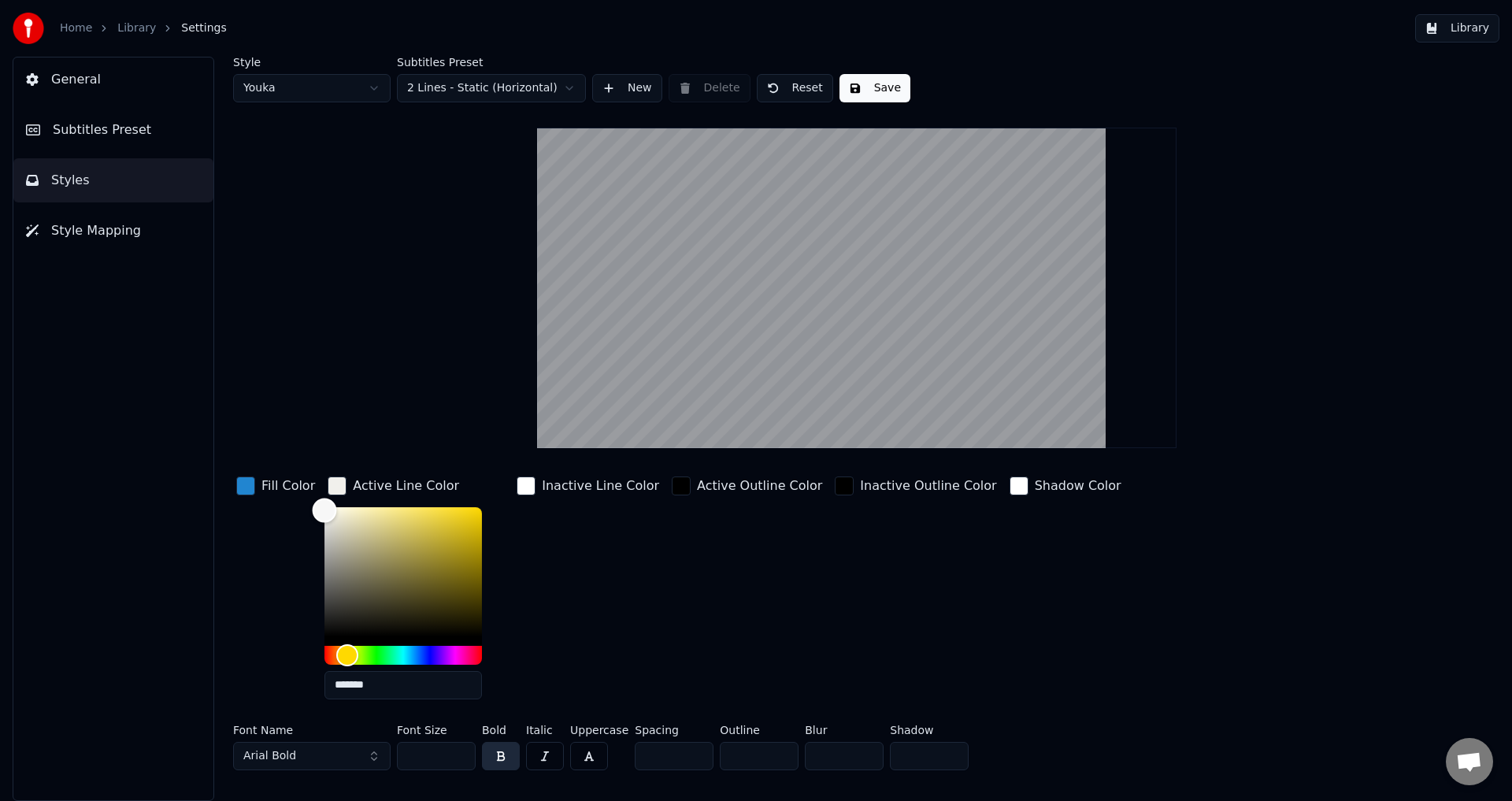
drag, startPoint x: 353, startPoint y: 529, endPoint x: 709, endPoint y: 143, distance: 525.1
click at [275, 468] on div "Style Youka Subtitles Preset 2 Lines - Static (Horizontal) New Delete Reset Sav…" at bounding box center [857, 416] width 1248 height 720
type input "*******"
click at [839, 79] on button "Save" at bounding box center [874, 88] width 71 height 28
click at [76, 30] on link "Home" at bounding box center [76, 28] width 33 height 15
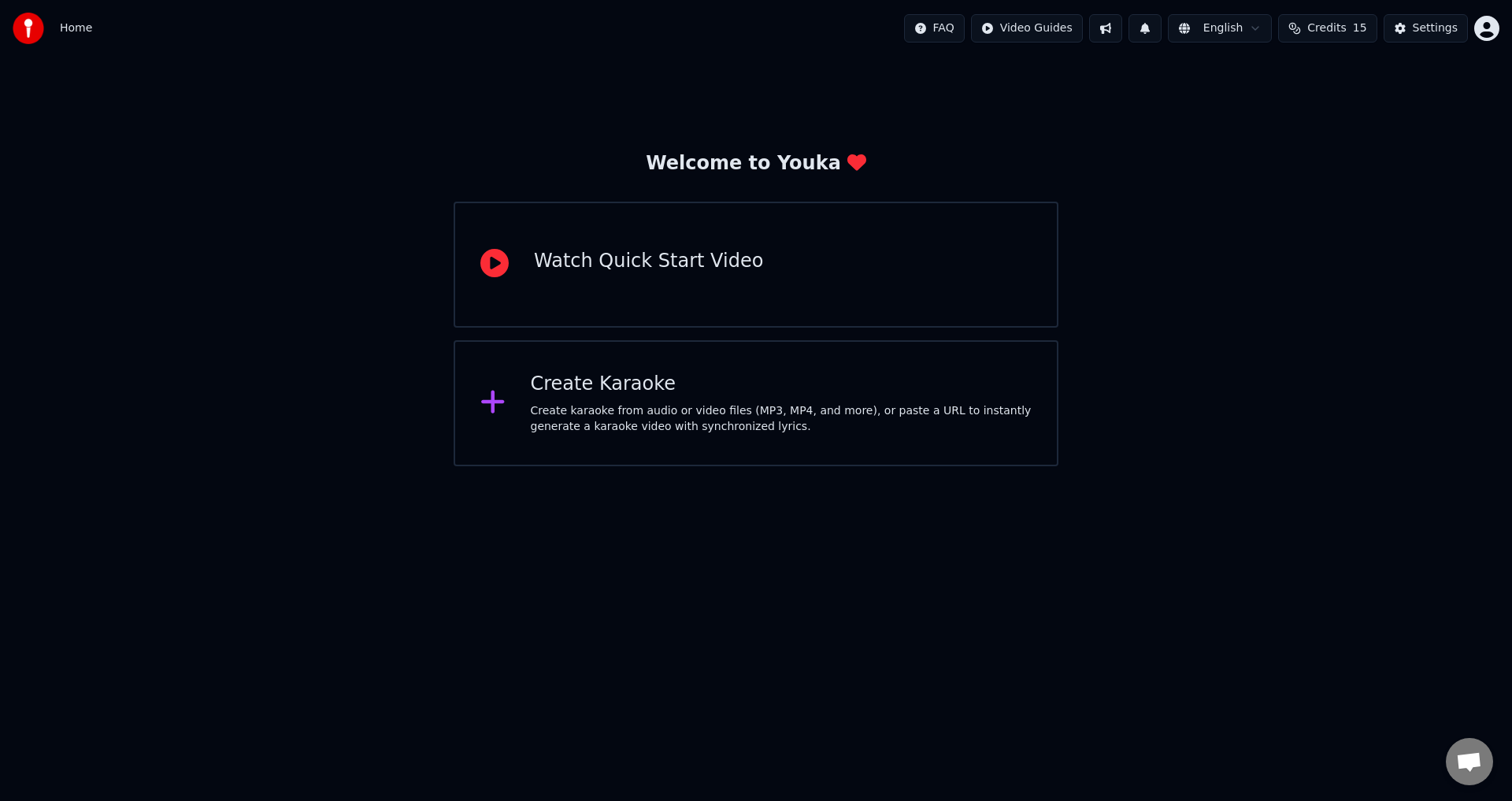
click at [1346, 33] on span "Credits" at bounding box center [1327, 28] width 39 height 15
click at [1339, 31] on span "Credits" at bounding box center [1327, 28] width 39 height 15
click at [1488, 21] on html "Home FAQ Video Guides English Credits 15 Settings Welcome to Youka Watch Quick …" at bounding box center [756, 233] width 1512 height 466
click at [1232, 131] on html "Home FAQ Video Guides English Credits 15 Settings Welcome to Youka Watch Quick …" at bounding box center [756, 233] width 1512 height 466
